Goal: Transaction & Acquisition: Book appointment/travel/reservation

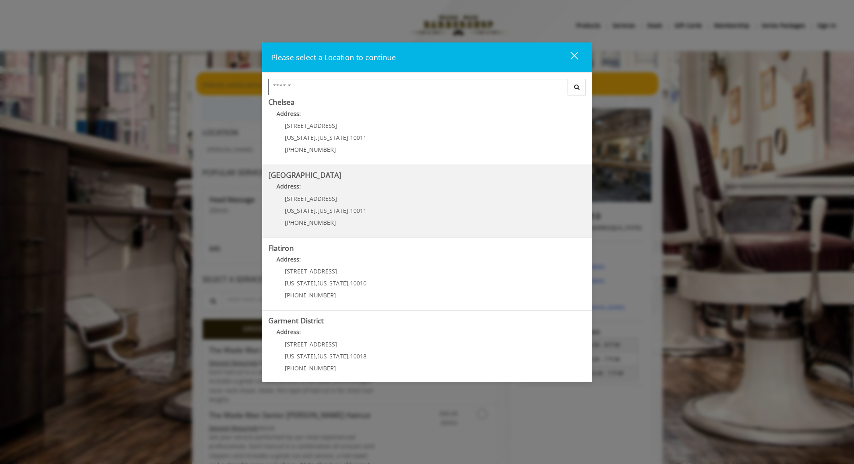
scroll to position [86, 0]
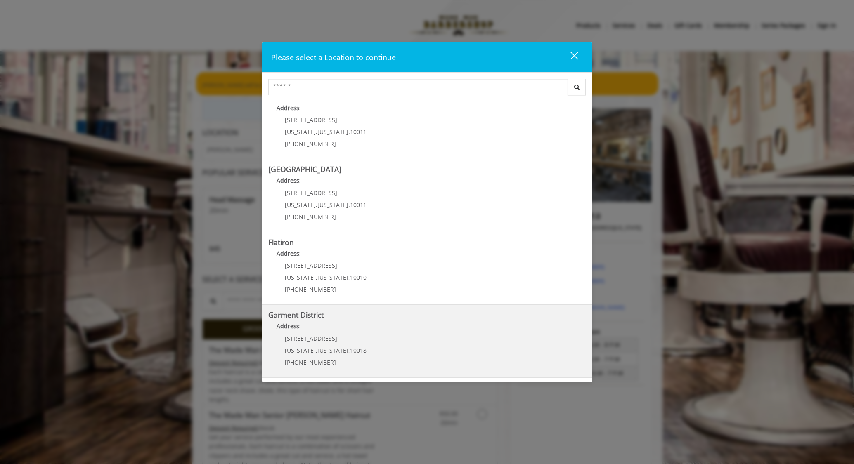
click at [392, 338] on District "Garment District Address: [STREET_ADDRESS][US_STATE][US_STATE] (212) 997-4247" at bounding box center [427, 341] width 318 height 60
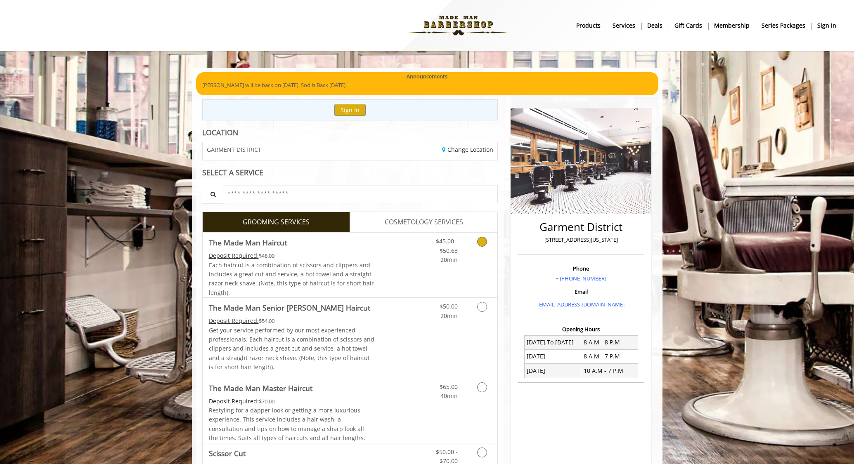
click at [481, 243] on icon "Grooming services" at bounding box center [482, 242] width 10 height 10
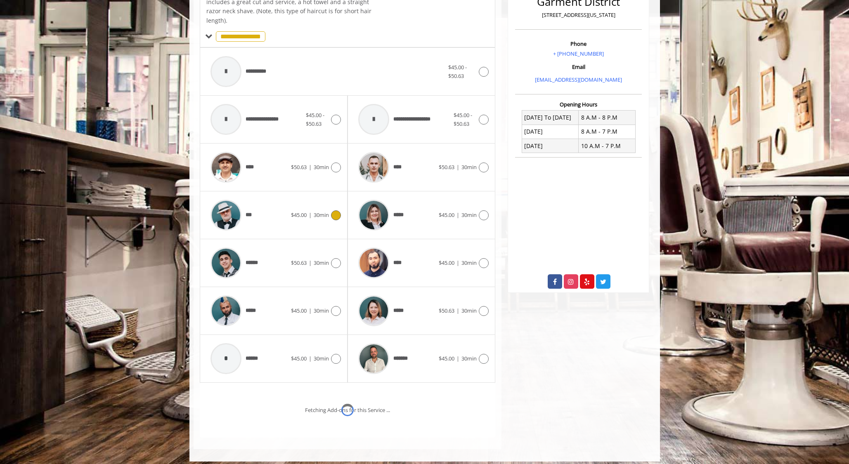
scroll to position [250, 0]
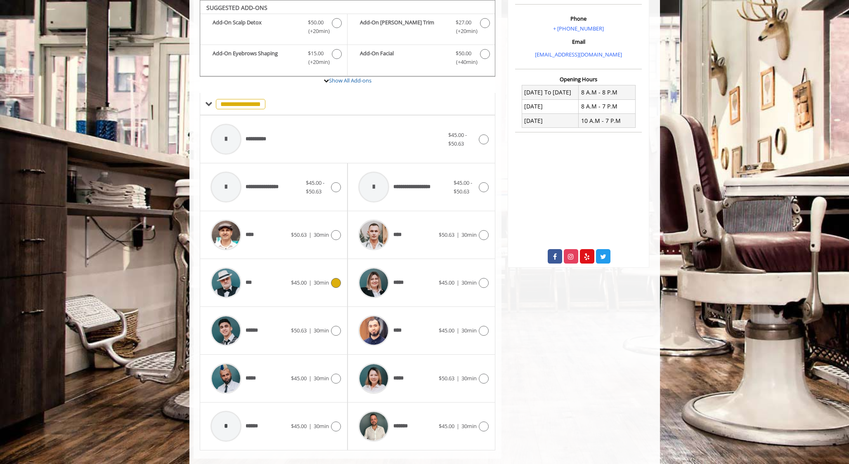
click at [330, 283] on div at bounding box center [335, 283] width 12 height 10
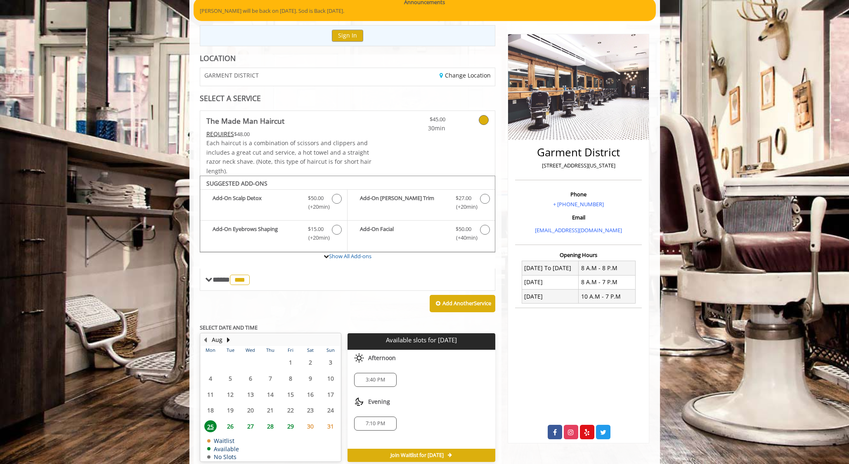
scroll to position [113, 0]
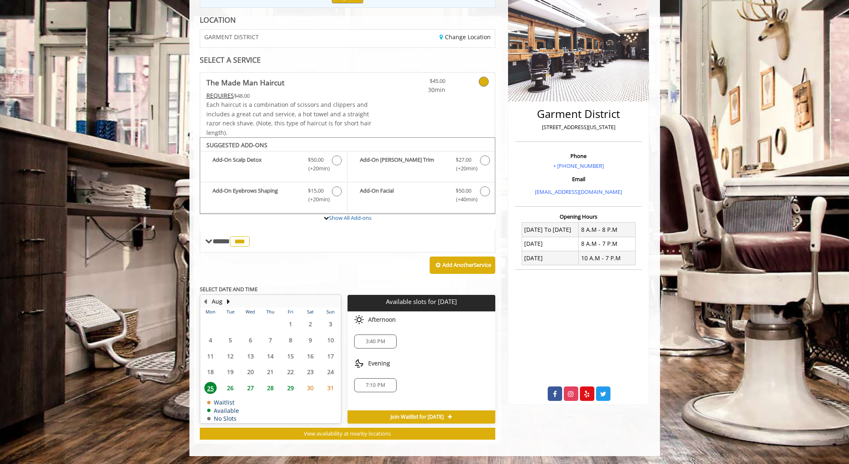
click at [251, 424] on div "Aug Mon Tue Wed Thu Fri Sat Sun 28 29 30 31 1 2 3 4 5 6 7 8 9 10 11 12 13 14 15…" at bounding box center [348, 367] width 296 height 145
click at [250, 387] on span "27" at bounding box center [250, 388] width 12 height 12
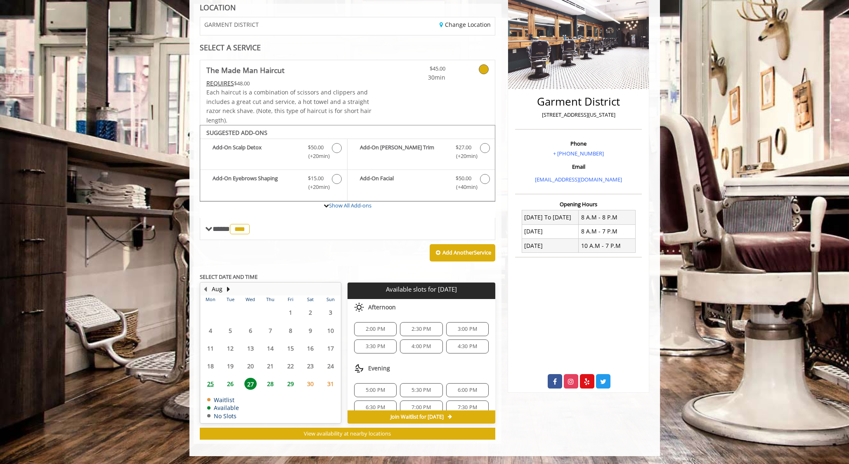
scroll to position [11, 0]
click at [473, 379] on span "6:00 PM" at bounding box center [467, 379] width 19 height 7
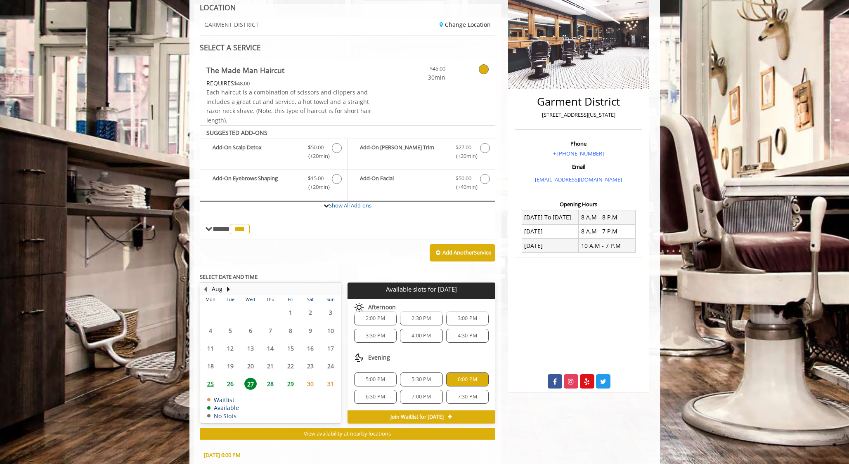
scroll to position [274, 0]
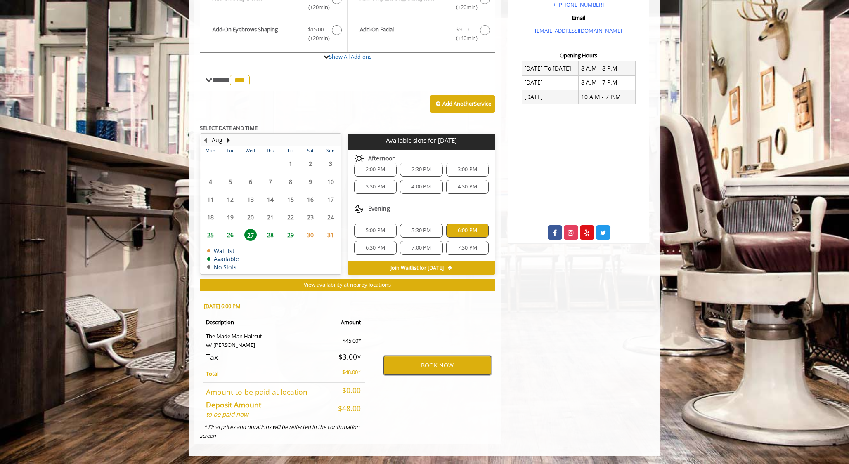
click at [408, 366] on button "BOOK NOW" at bounding box center [437, 365] width 108 height 19
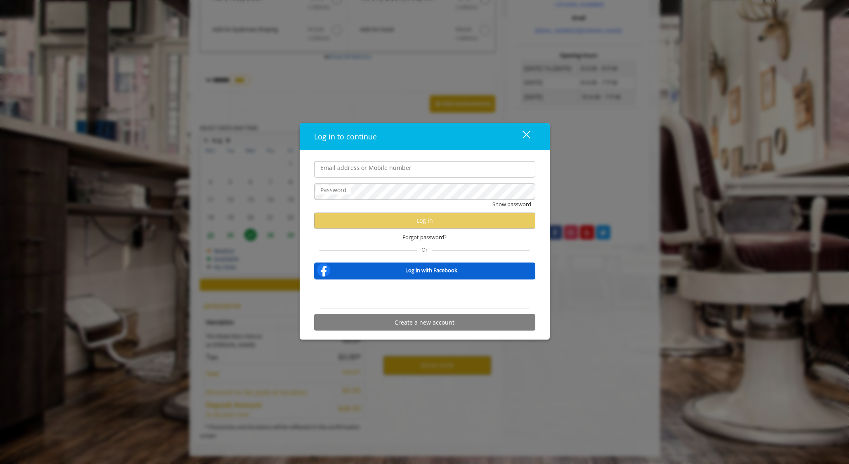
type input "**********"
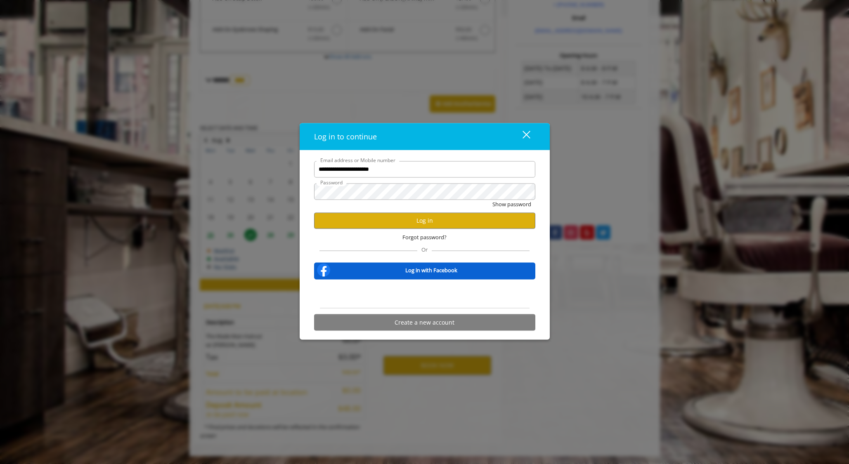
scroll to position [0, 0]
click at [375, 222] on button "Log in" at bounding box center [424, 220] width 221 height 16
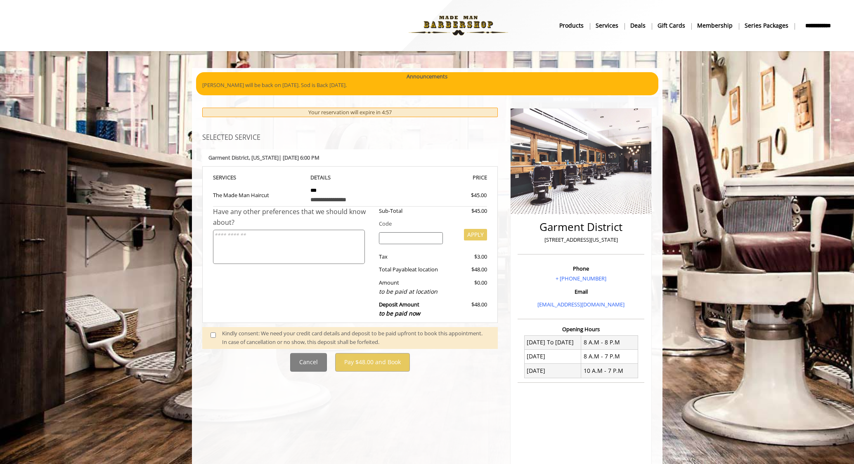
click at [242, 341] on div "Kindly consent: We need your credit card details and deposit to be paid upfront…" at bounding box center [355, 337] width 267 height 17
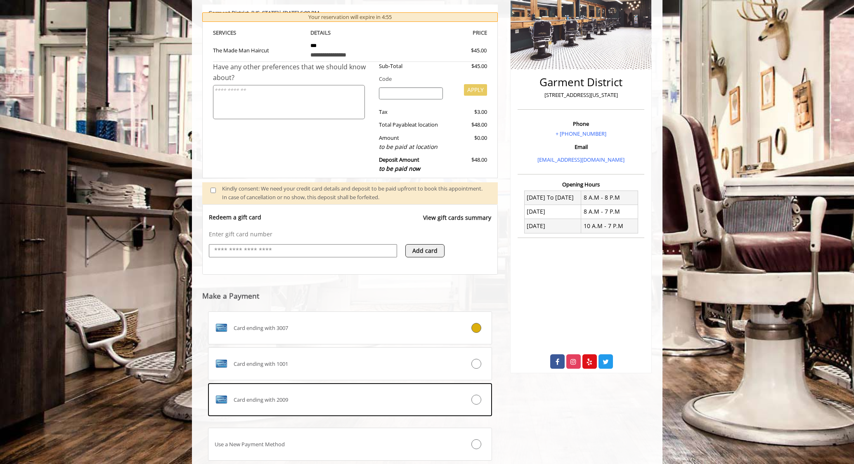
scroll to position [146, 0]
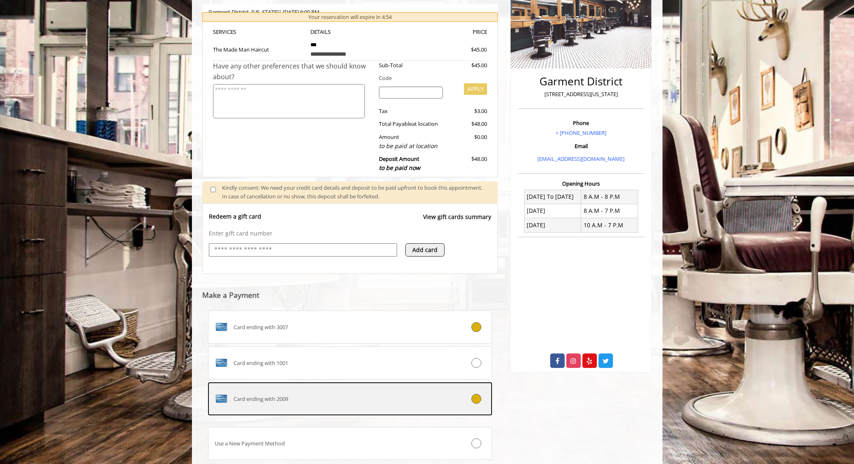
click at [462, 394] on div at bounding box center [467, 399] width 47 height 10
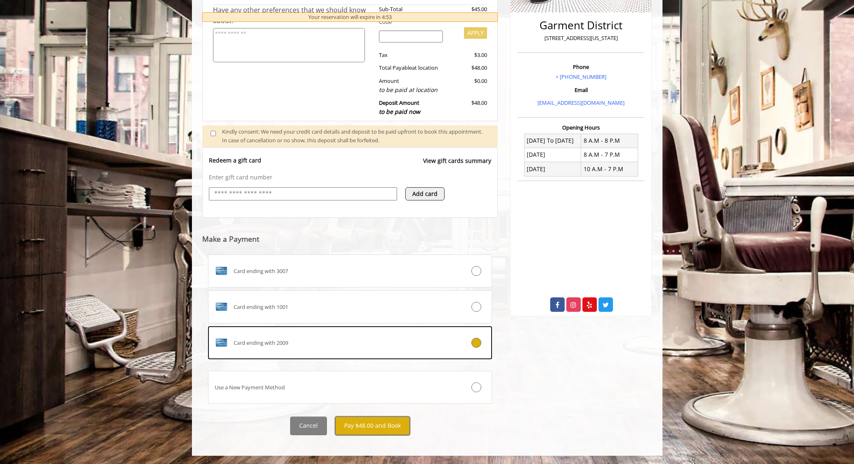
click at [389, 425] on button "Pay $48.00 and Book" at bounding box center [372, 426] width 75 height 19
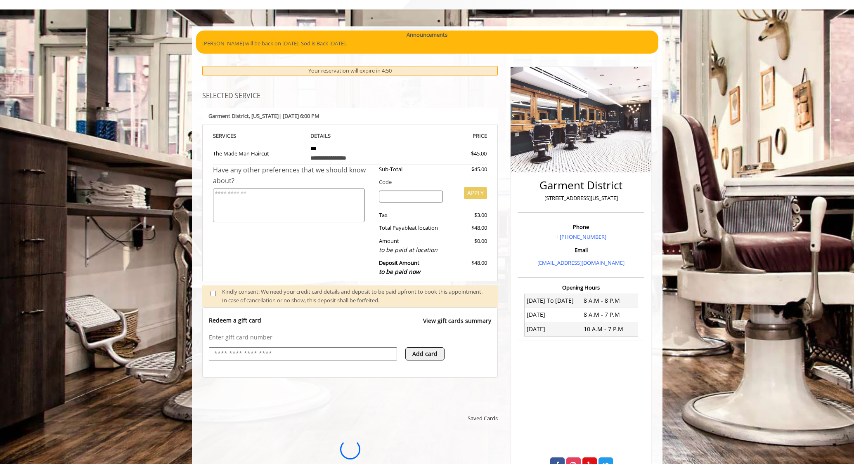
scroll to position [0, 0]
